Goal: Navigation & Orientation: Find specific page/section

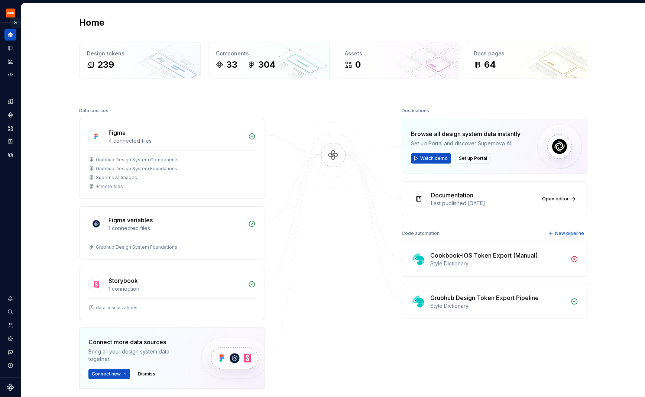
click at [17, 22] on button "Expand sidebar" at bounding box center [15, 22] width 10 height 10
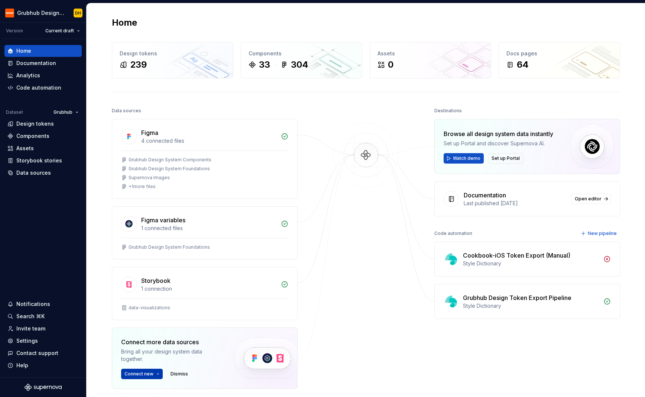
click at [156, 373] on button "Connect new" at bounding box center [142, 374] width 42 height 10
drag, startPoint x: 372, startPoint y: 228, endPoint x: 223, endPoint y: 176, distance: 157.8
click at [367, 228] on div at bounding box center [366, 266] width 74 height 321
click at [34, 76] on div "Analytics" at bounding box center [28, 75] width 24 height 7
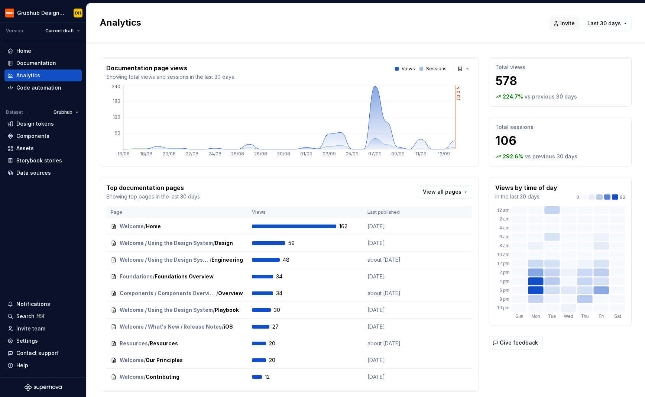
drag, startPoint x: 347, startPoint y: 33, endPoint x: 321, endPoint y: 32, distance: 26.4
click at [320, 33] on div "Analytics Invite Last 30 days" at bounding box center [366, 23] width 559 height 41
click at [318, 40] on div "Analytics Invite Last 30 days" at bounding box center [366, 23] width 559 height 41
click at [34, 53] on div "Home" at bounding box center [42, 50] width 71 height 7
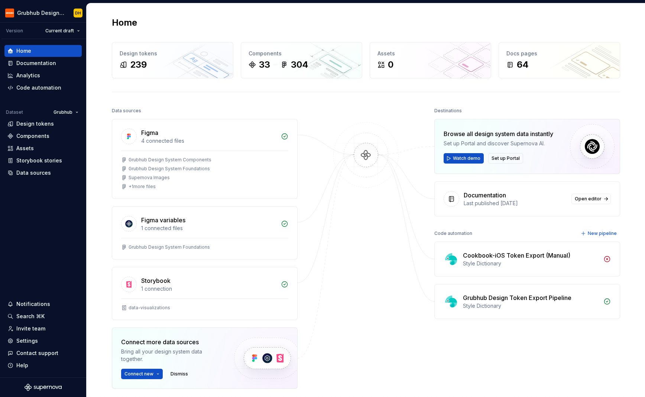
click at [308, 16] on div "Home Design tokens 239 Components 33 304 Assets 0 Docs pages 64 Data sources Fi…" at bounding box center [366, 236] width 535 height 466
